Goal: Task Accomplishment & Management: Use online tool/utility

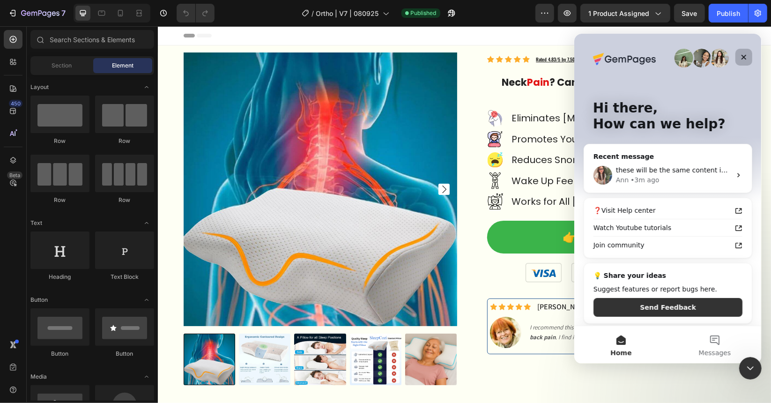
click at [746, 59] on icon "Close" at bounding box center [742, 56] width 7 height 7
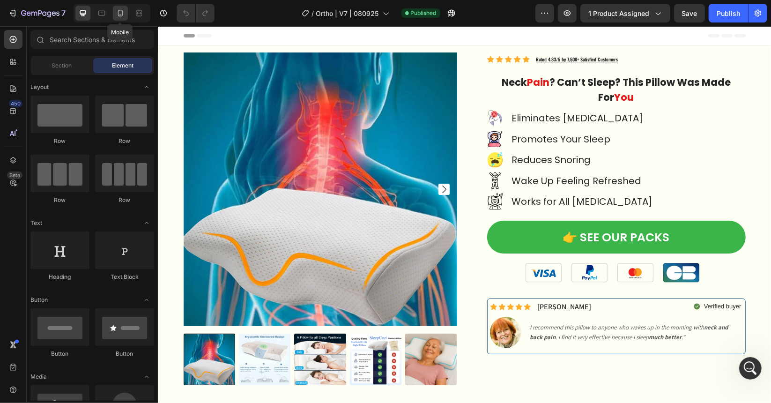
click at [120, 14] on icon at bounding box center [120, 12] width 9 height 9
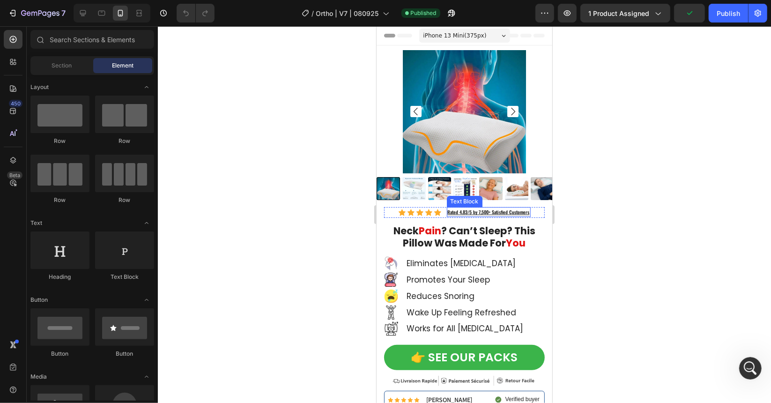
click at [484, 209] on u "Rated 4.83/5 by 7,500+ Satisfied Customers" at bounding box center [488, 211] width 82 height 7
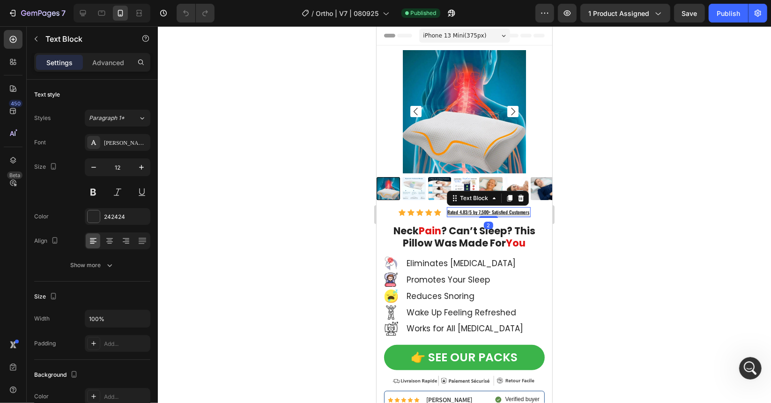
click at [484, 209] on u "Rated 4.83/5 by 7,500+ Satisfied Customers" at bounding box center [488, 211] width 82 height 7
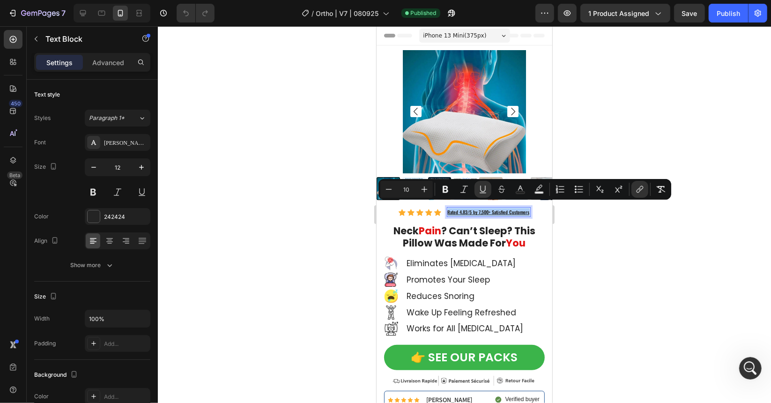
click at [625, 129] on div at bounding box center [464, 214] width 613 height 376
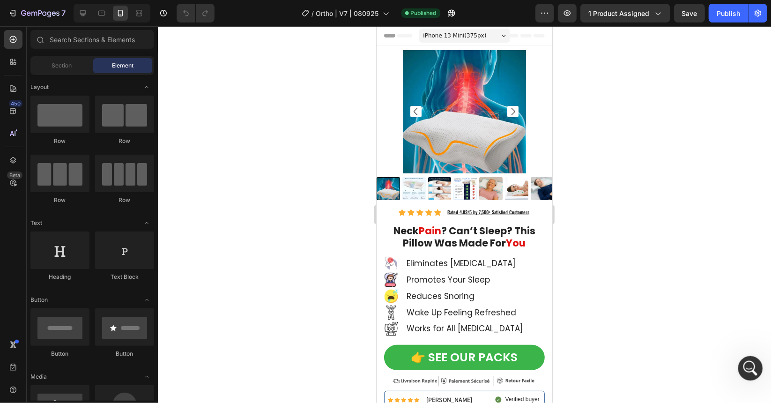
click at [744, 373] on div "Open Intercom Messenger" at bounding box center [748, 366] width 31 height 31
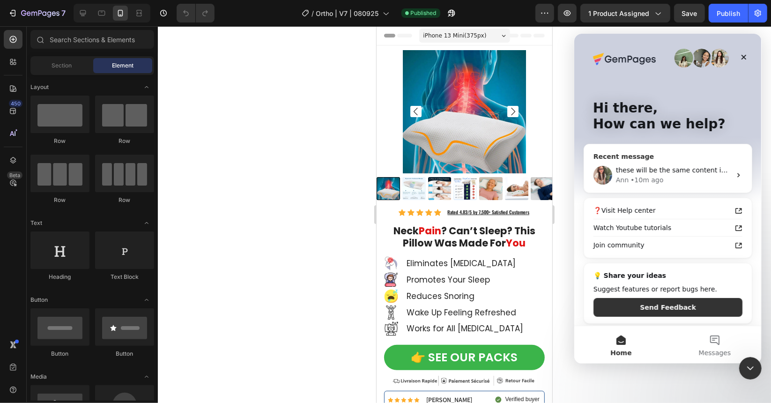
click at [653, 168] on span "these will be the same content in English" at bounding box center [682, 169] width 135 height 7
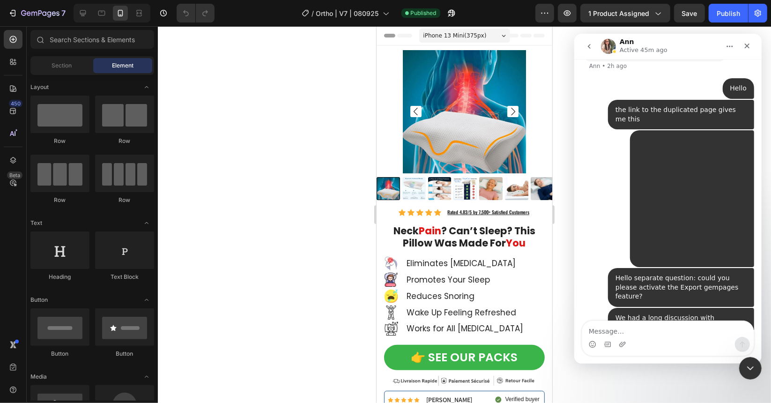
scroll to position [2901, 0]
